Goal: Find specific page/section: Find specific page/section

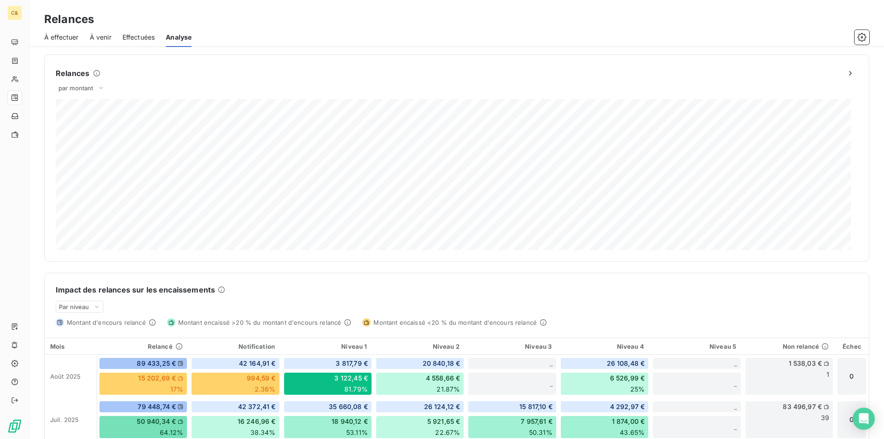
click at [73, 42] on div "À effectuer" at bounding box center [61, 37] width 35 height 19
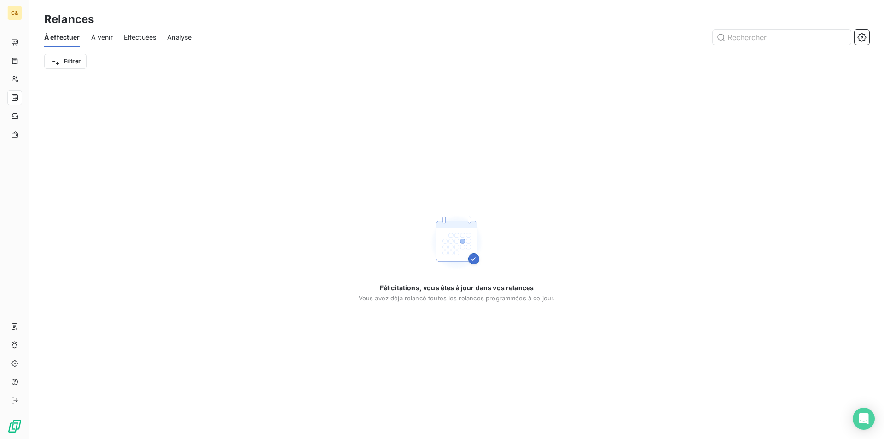
drag, startPoint x: 129, startPoint y: 37, endPoint x: 134, endPoint y: 42, distance: 7.2
click at [129, 37] on span "Effectuées" at bounding box center [140, 37] width 33 height 9
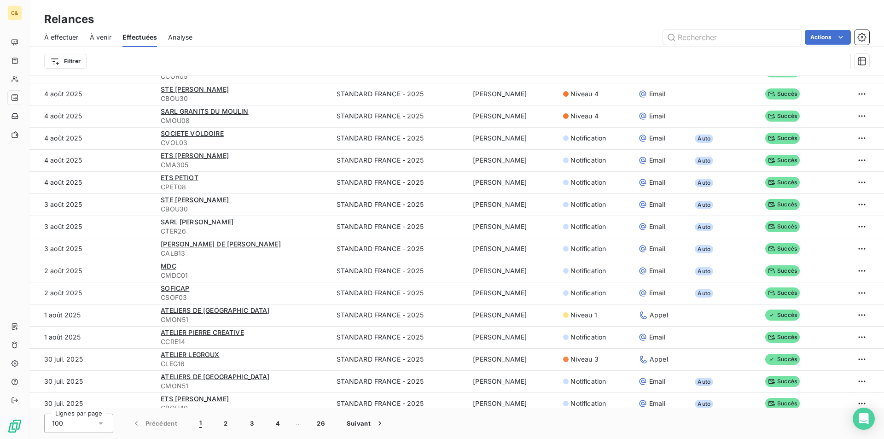
scroll to position [391, 0]
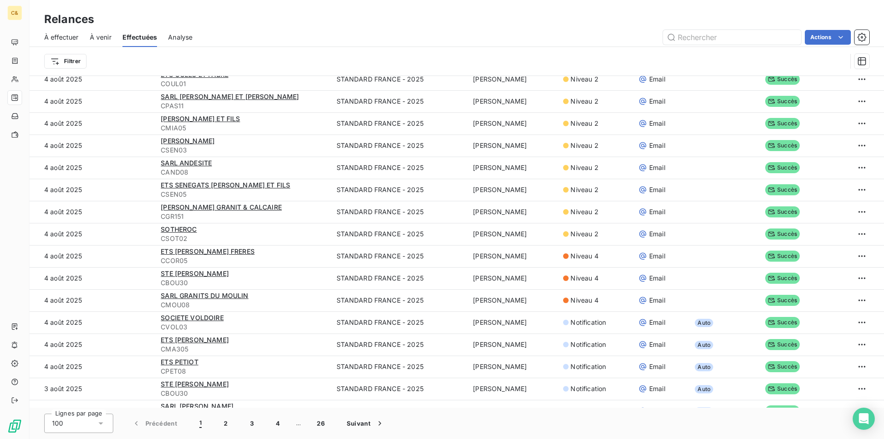
click at [55, 35] on span "À effectuer" at bounding box center [61, 37] width 35 height 9
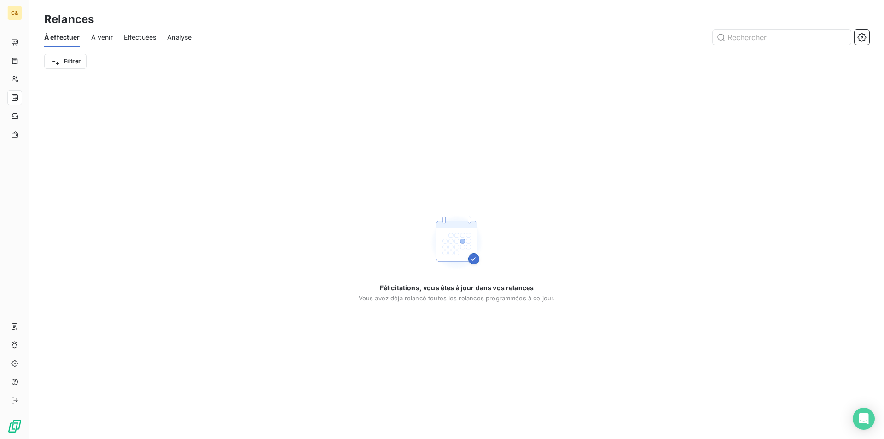
click at [177, 36] on span "Analyse" at bounding box center [179, 37] width 24 height 9
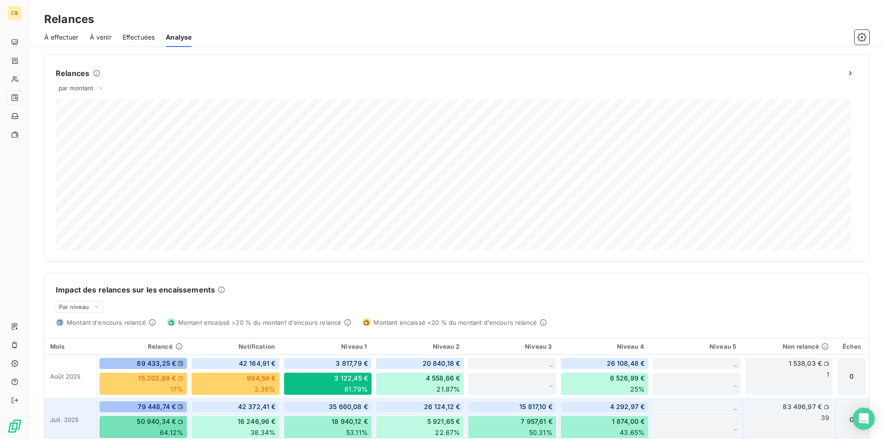
scroll to position [92, 0]
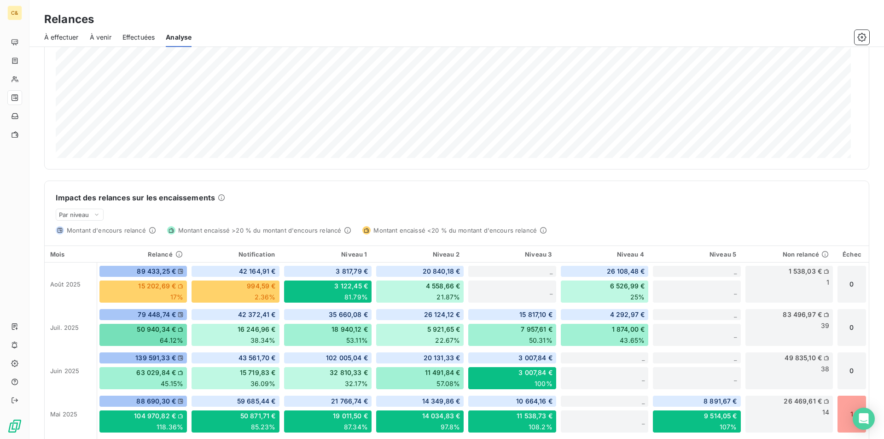
click at [248, 202] on div "Impact des relances sur les encaissements" at bounding box center [457, 197] width 802 height 11
click at [64, 39] on span "À effectuer" at bounding box center [61, 37] width 35 height 9
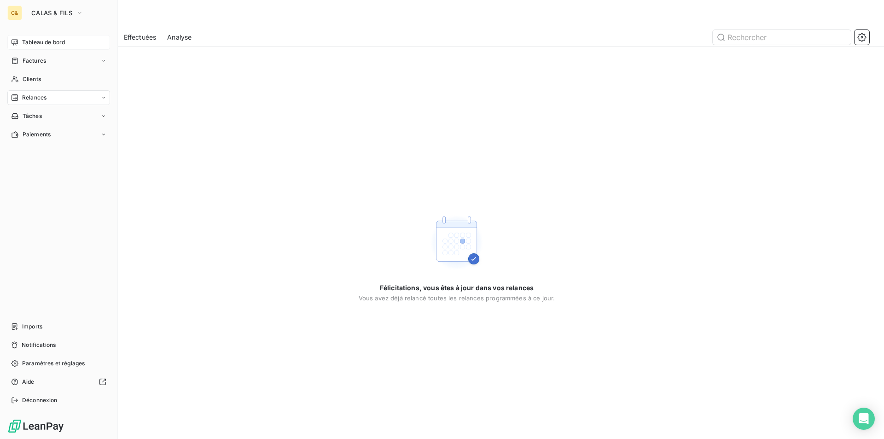
click at [29, 43] on span "Tableau de bord" at bounding box center [43, 42] width 43 height 8
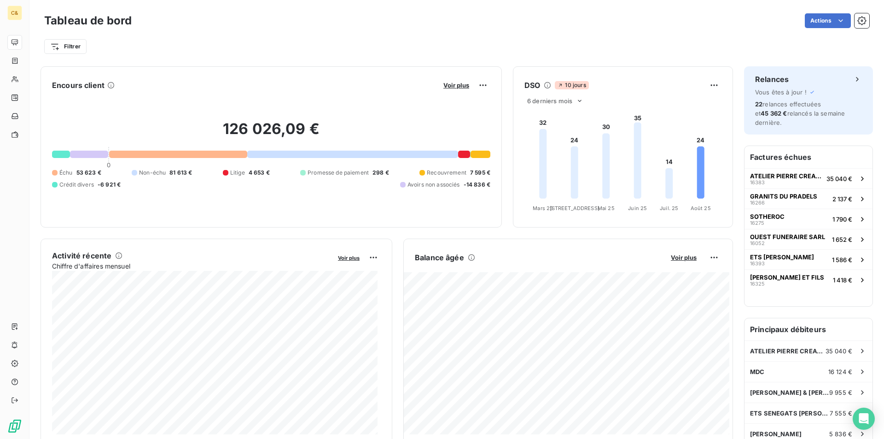
click at [389, 57] on div "Tableau de bord Actions Filtrer" at bounding box center [456, 30] width 854 height 61
drag, startPoint x: 336, startPoint y: 48, endPoint x: 294, endPoint y: 8, distance: 57.6
click at [336, 48] on div "Filtrer" at bounding box center [456, 46] width 825 height 17
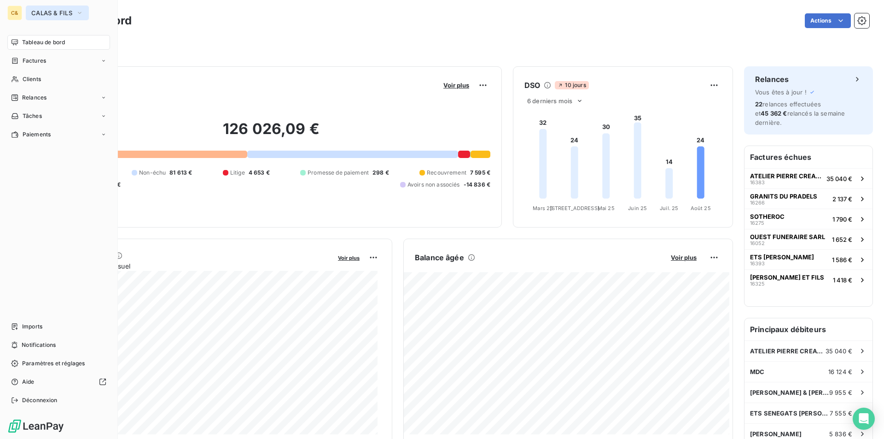
click at [30, 13] on button "CALAS & FILS" at bounding box center [57, 13] width 63 height 15
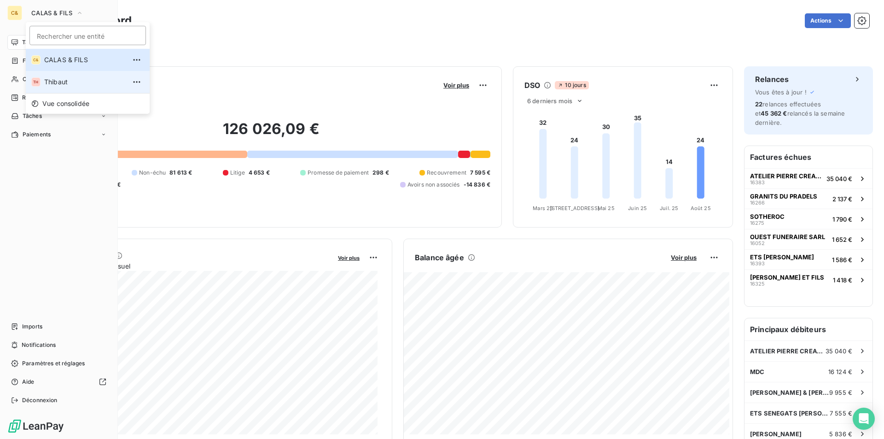
click at [52, 83] on span "Thibaut" at bounding box center [84, 81] width 81 height 9
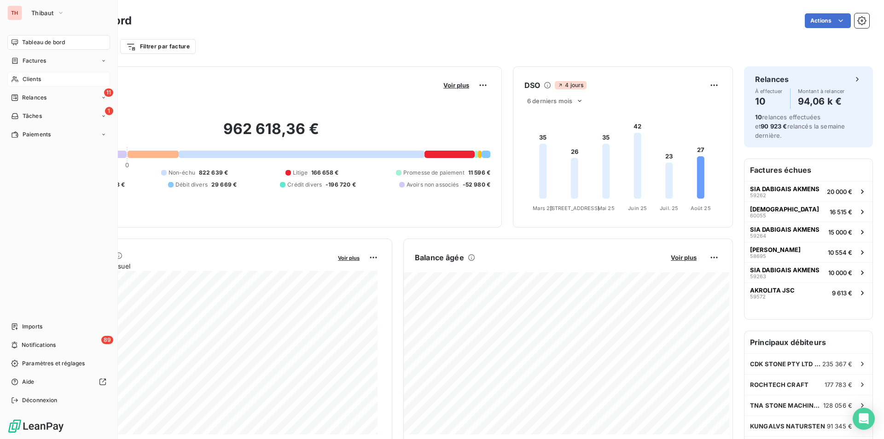
click at [41, 79] on span "Clients" at bounding box center [32, 79] width 18 height 8
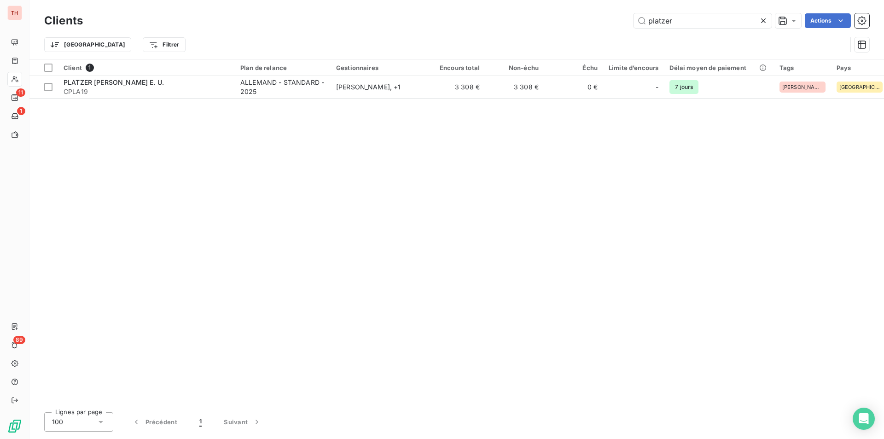
type input "platzer"
